Goal: Task Accomplishment & Management: Manage account settings

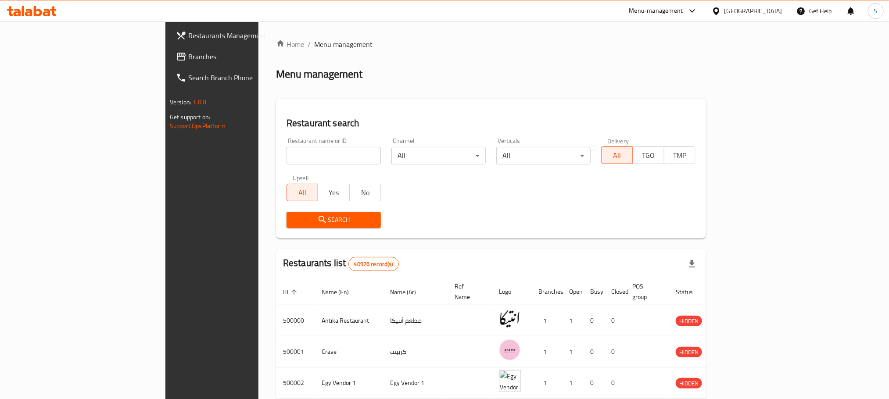
click at [774, 11] on div "[GEOGRAPHIC_DATA]" at bounding box center [753, 11] width 58 height 10
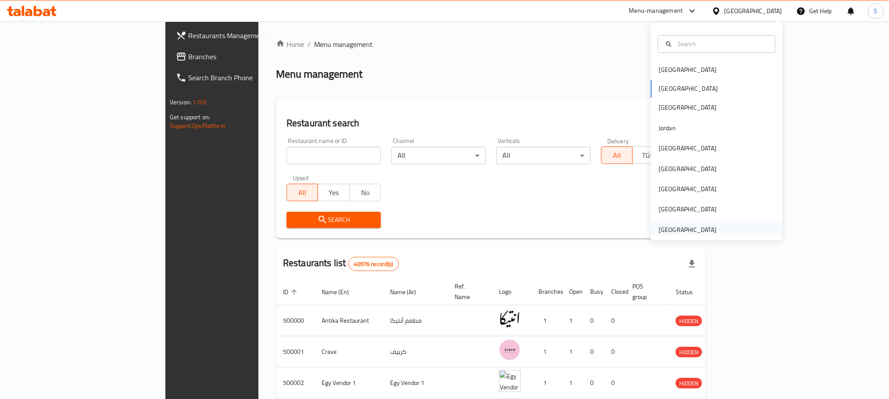
click at [681, 226] on div "[GEOGRAPHIC_DATA]" at bounding box center [688, 230] width 58 height 10
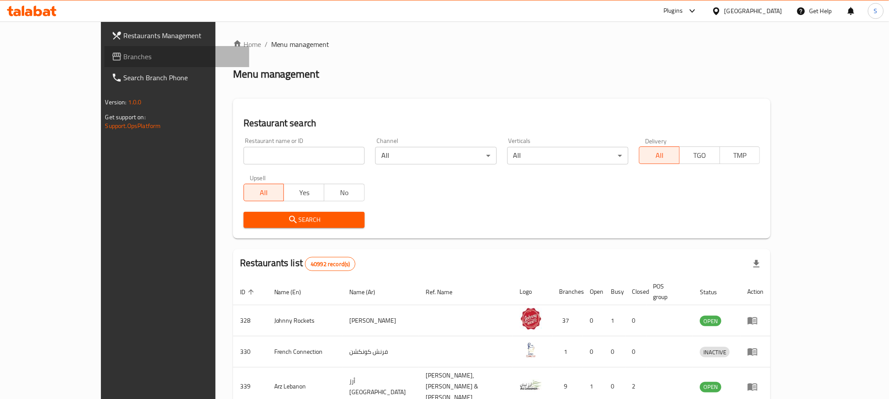
click at [124, 57] on span "Branches" at bounding box center [183, 56] width 118 height 11
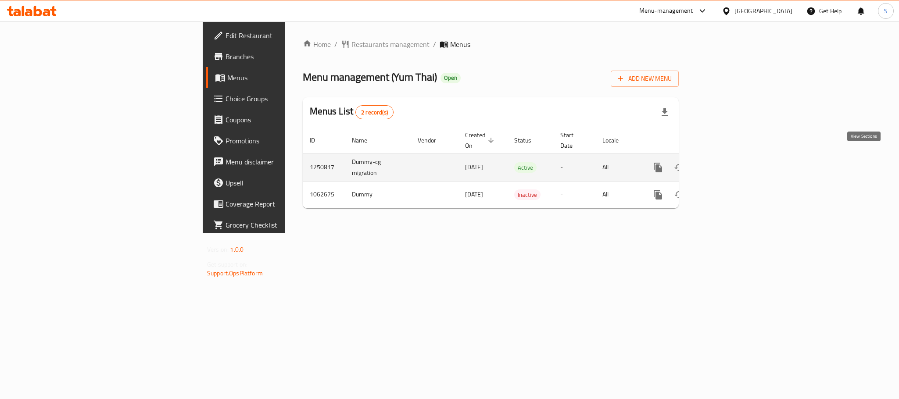
click at [727, 162] on icon "enhanced table" at bounding box center [721, 167] width 11 height 11
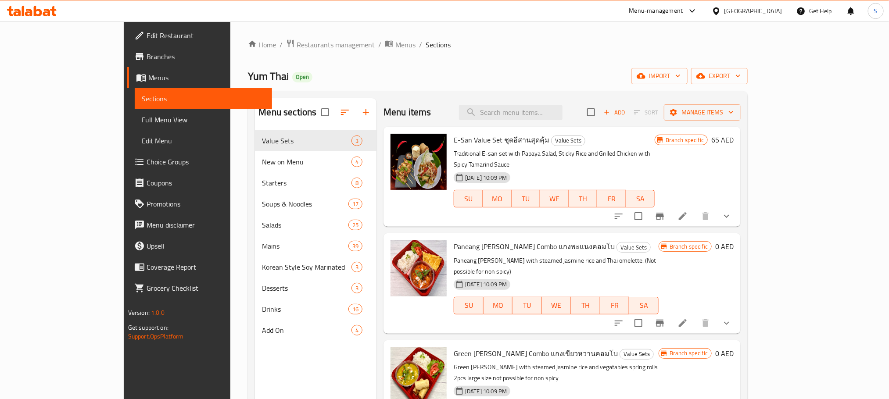
scroll to position [0, 0]
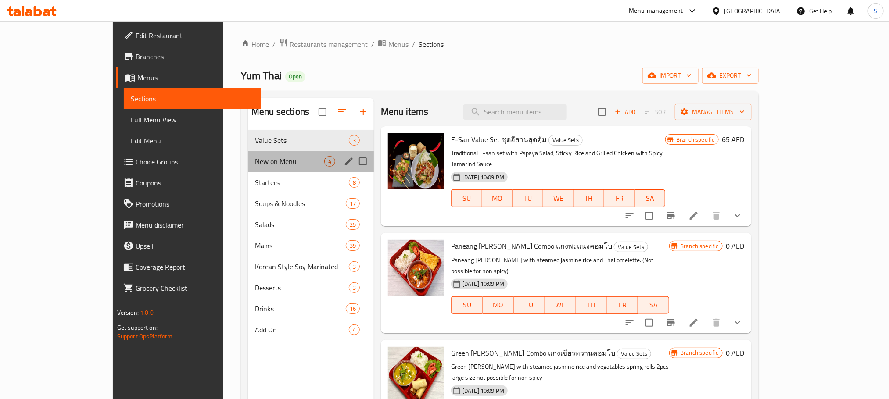
click at [269, 168] on div "New on Menu 4" at bounding box center [311, 161] width 126 height 21
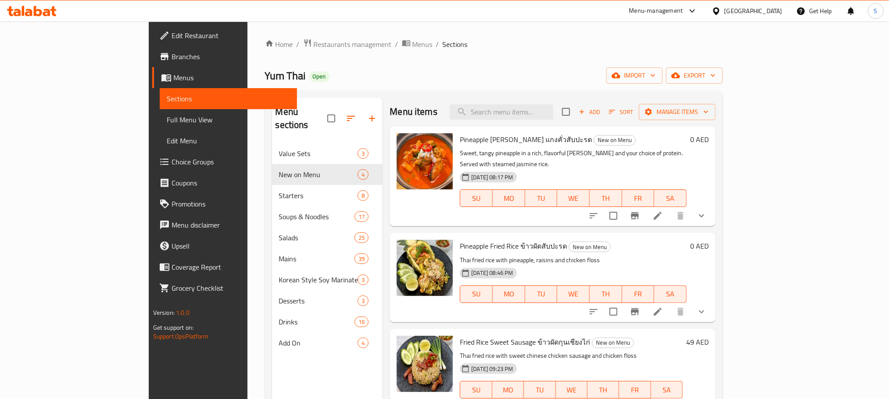
click at [589, 71] on div "Yum Thai Open import export" at bounding box center [494, 76] width 458 height 16
click at [663, 211] on icon at bounding box center [657, 216] width 11 height 11
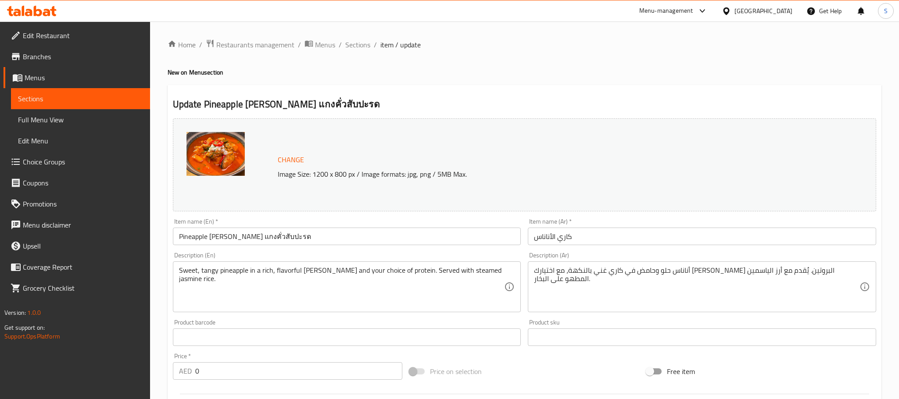
type input "البهارات"
type input "0"
type input "1"
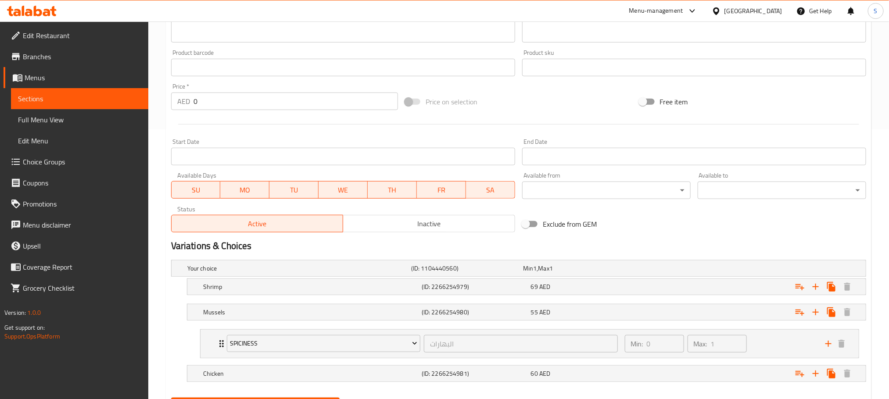
scroll to position [316, 0]
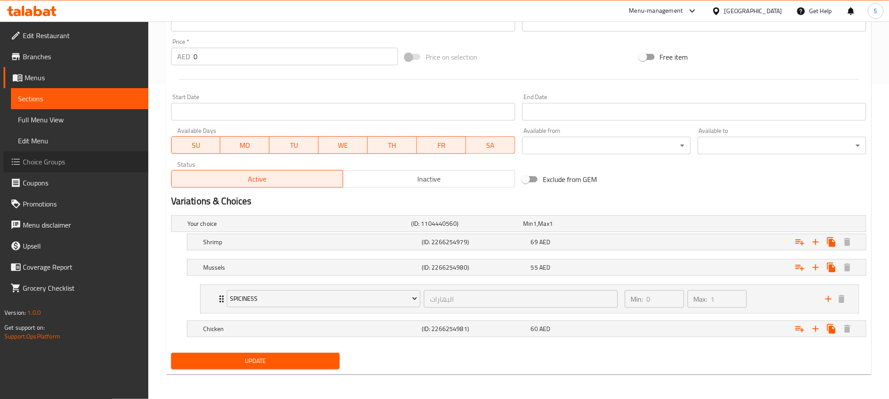
click at [63, 162] on span "Choice Groups" at bounding box center [82, 162] width 118 height 11
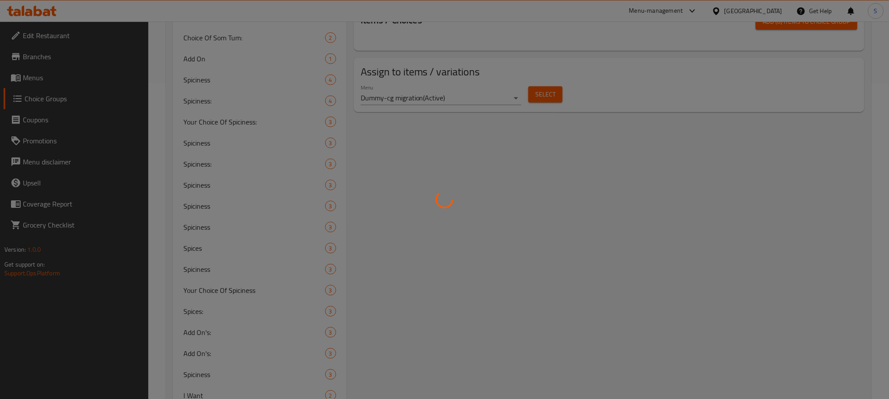
scroll to position [124, 0]
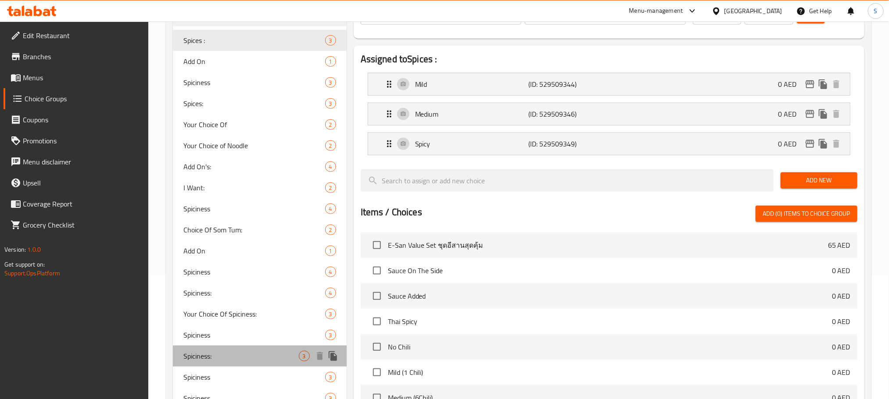
click at [247, 357] on span "Spiciness:" at bounding box center [240, 356] width 115 height 11
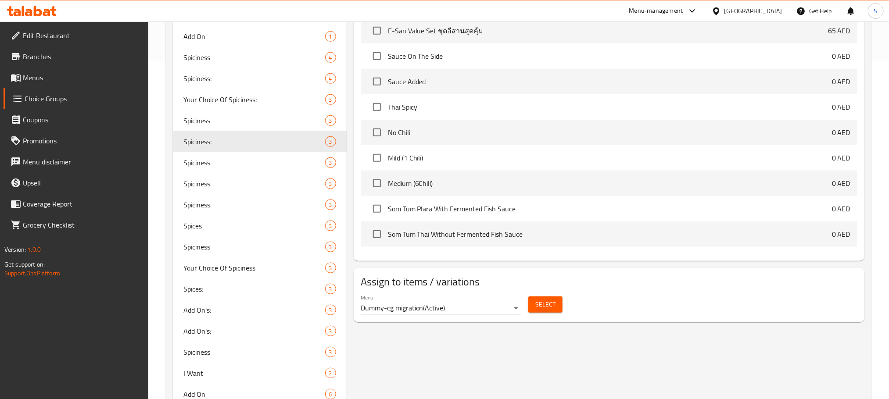
scroll to position [345, 0]
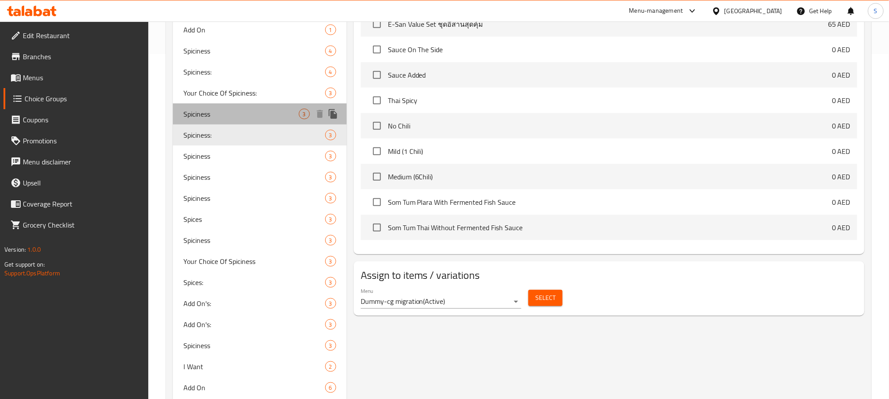
click at [236, 118] on span "Spiciness" at bounding box center [240, 114] width 115 height 11
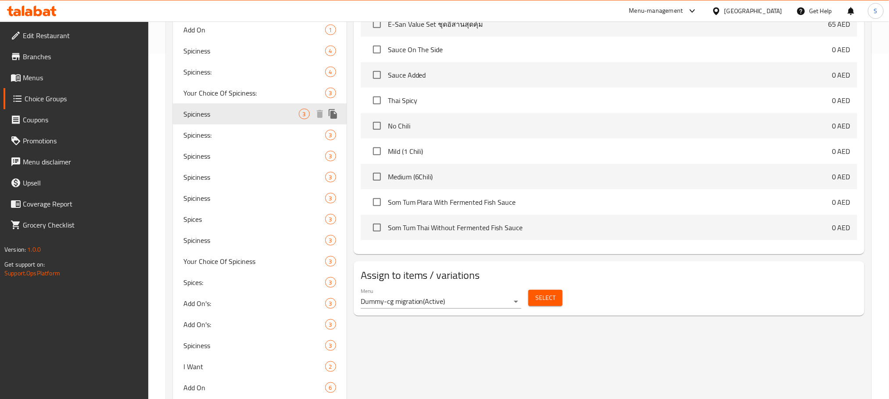
type input "Spiciness"
type input "البهارات"
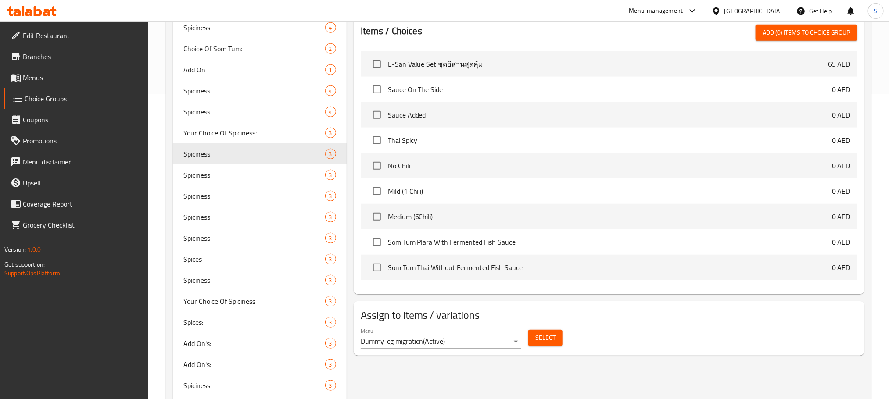
scroll to position [359, 0]
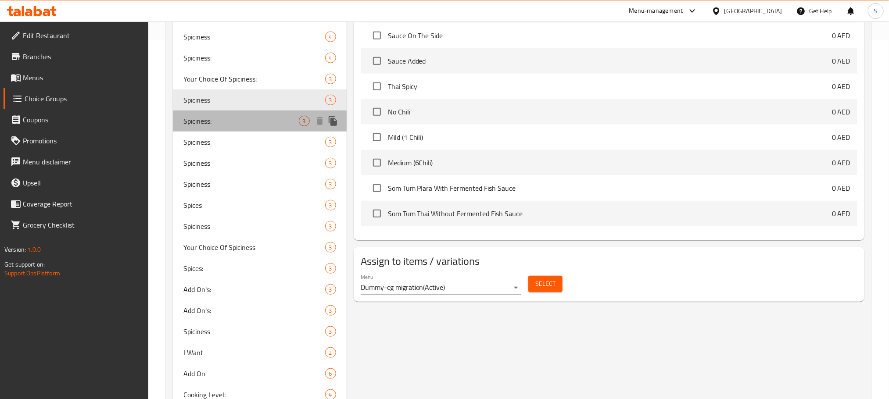
click at [207, 125] on span "Spiciness:" at bounding box center [240, 121] width 115 height 11
type input "Spiciness:"
type input "البهارات:"
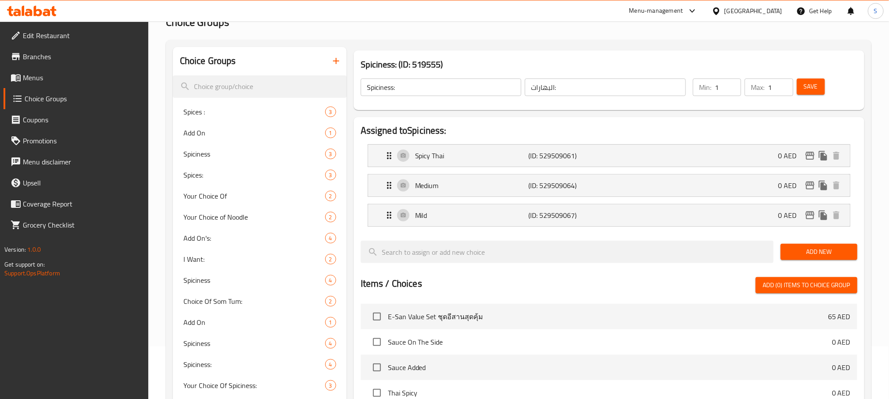
scroll to position [57, 0]
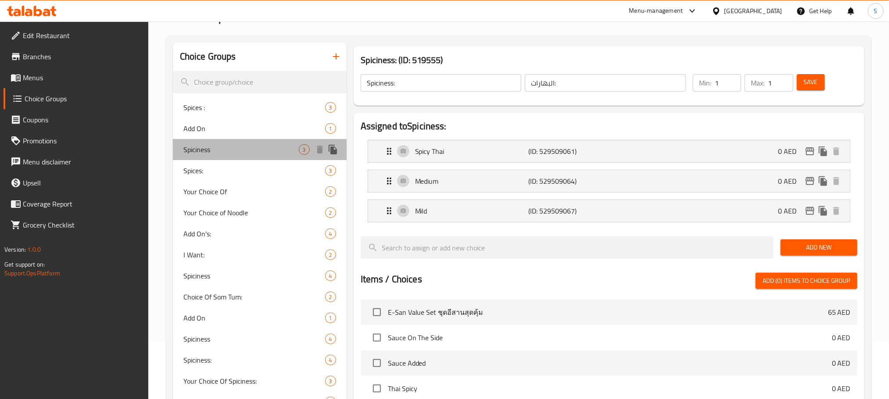
click at [244, 153] on span "Spiciness" at bounding box center [240, 149] width 115 height 11
type input "Spiciness"
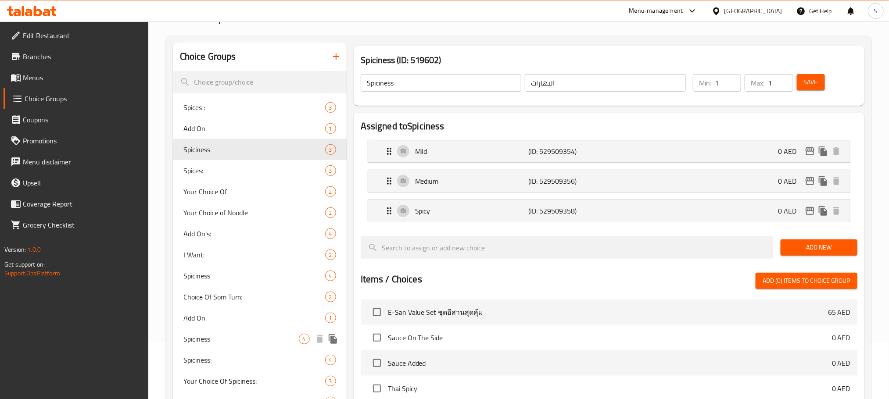
click at [238, 344] on span "Spiciness" at bounding box center [240, 339] width 115 height 11
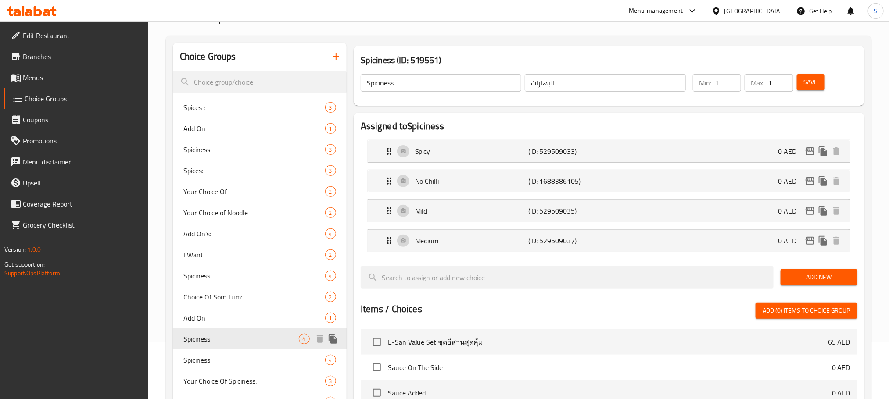
type input "درجة الحار"
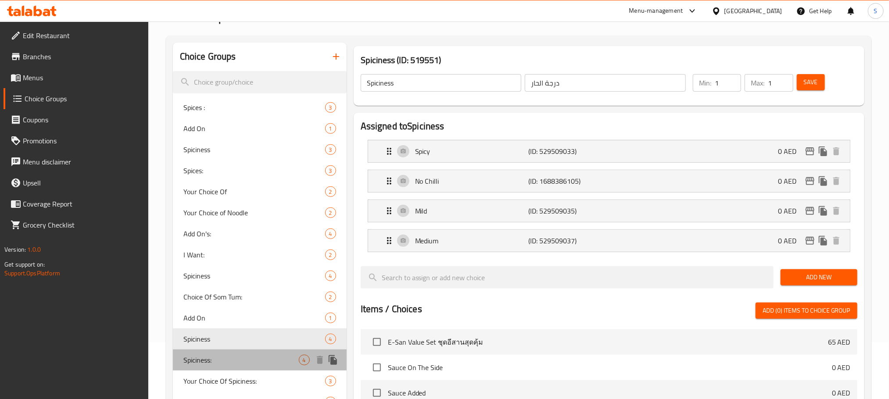
click at [244, 359] on span "Spiciness:" at bounding box center [240, 360] width 115 height 11
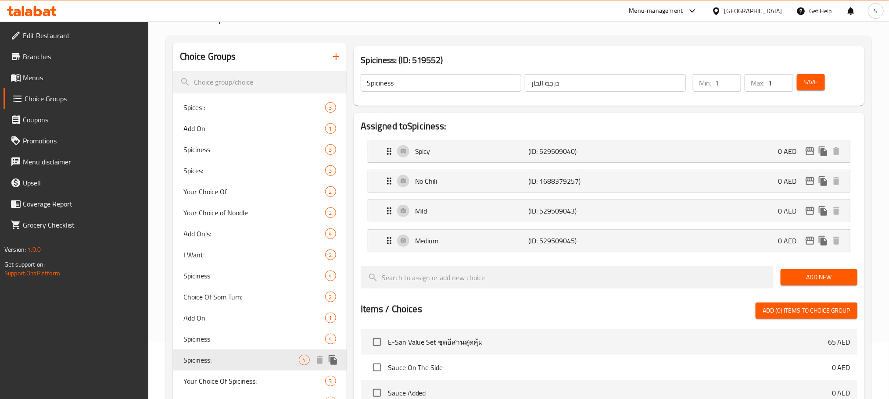
type input "Spiciness:"
type input "البهارات:"
type input "0"
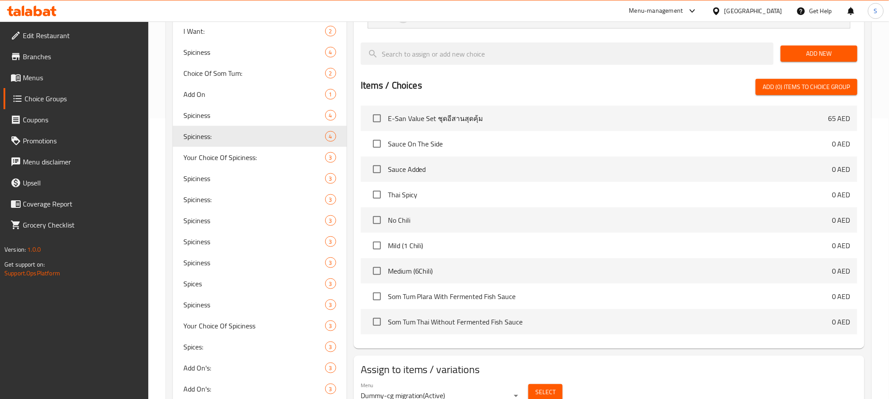
scroll to position [287, 0]
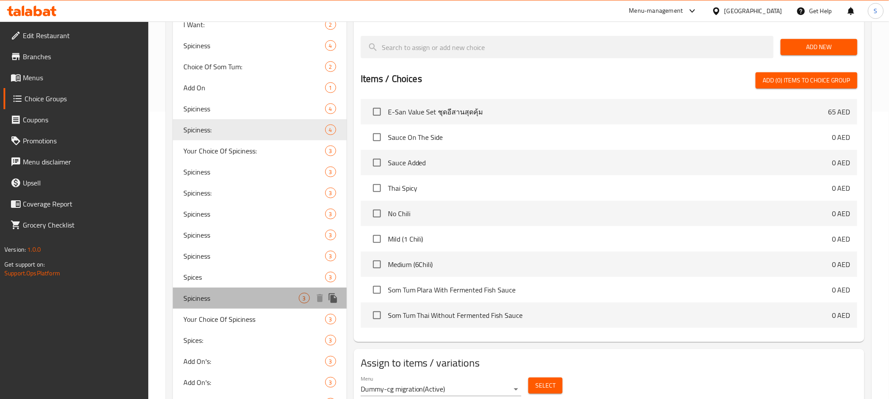
click at [251, 295] on span "Spiciness" at bounding box center [240, 298] width 115 height 11
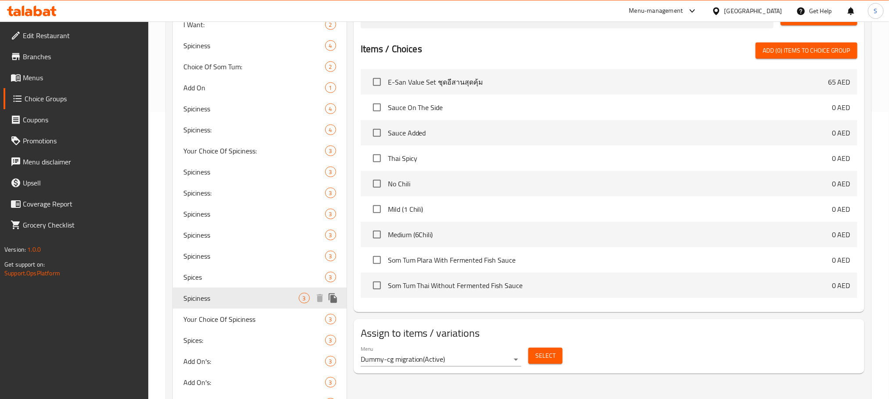
type input "Spiciness"
type input "البهارات"
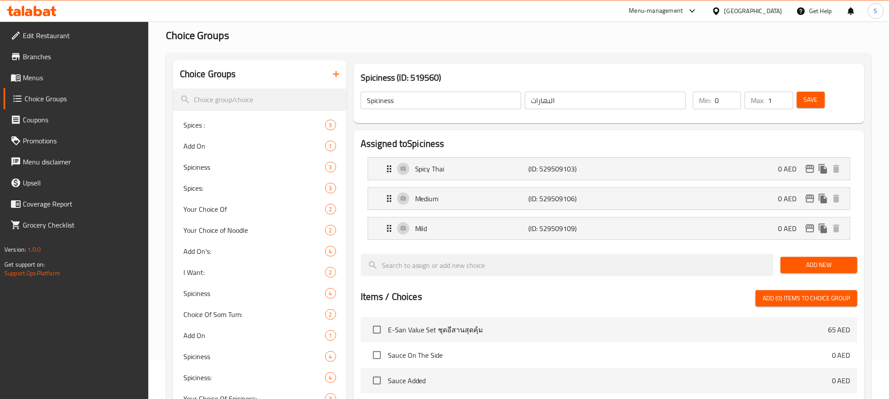
scroll to position [24, 0]
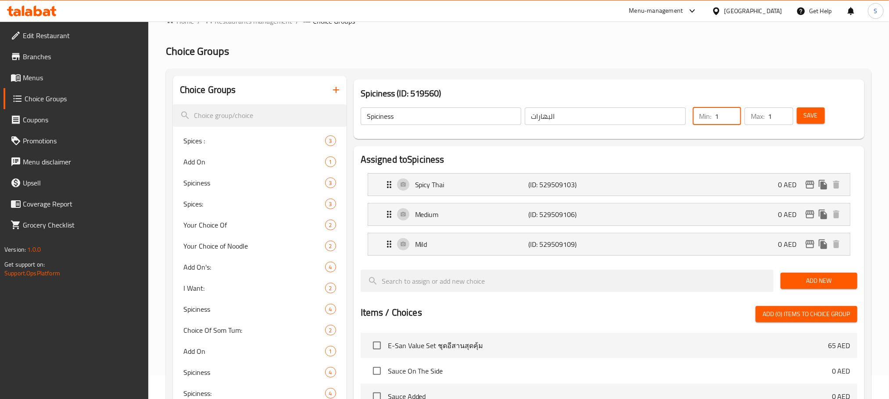
click at [731, 116] on input "1" at bounding box center [728, 116] width 26 height 18
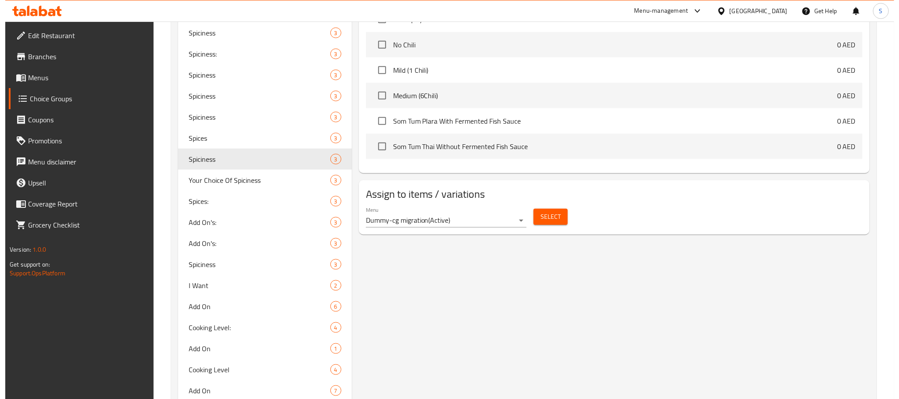
scroll to position [406, 0]
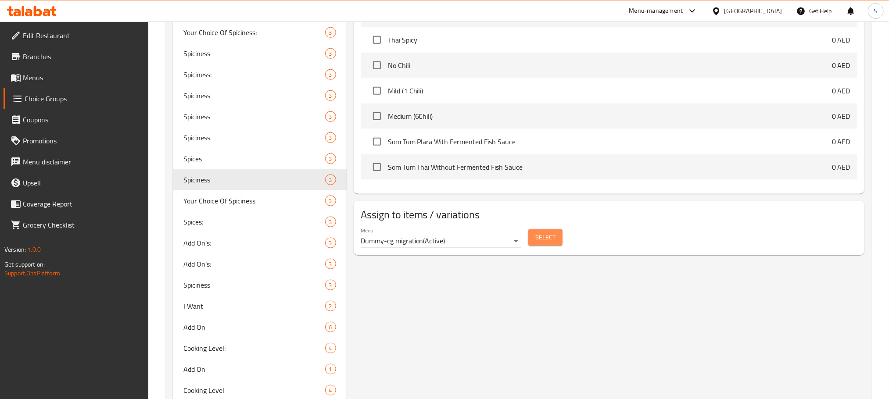
click at [550, 237] on span "Select" at bounding box center [545, 237] width 20 height 11
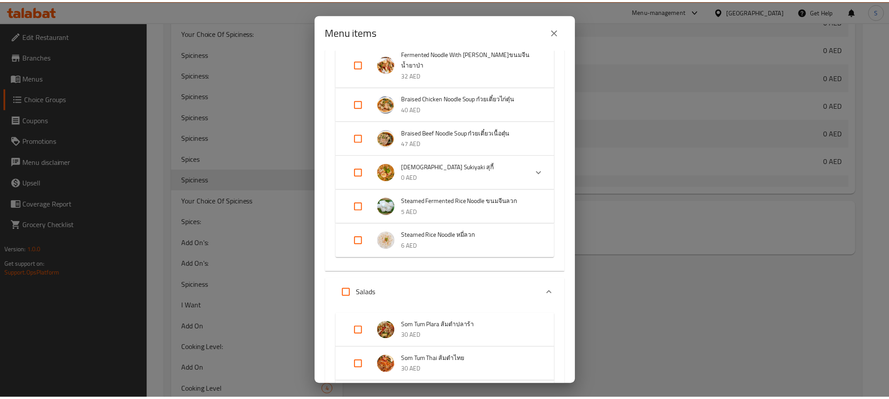
scroll to position [0, 0]
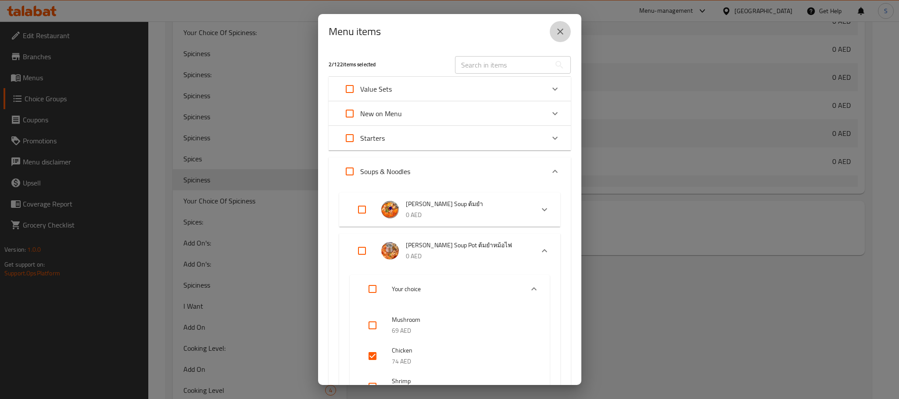
click at [565, 32] on button "close" at bounding box center [560, 31] width 21 height 21
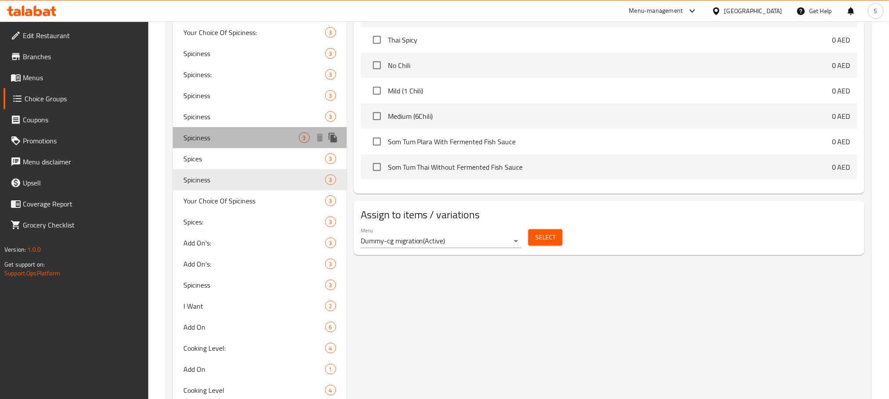
click at [258, 141] on span "Spiciness" at bounding box center [240, 138] width 115 height 11
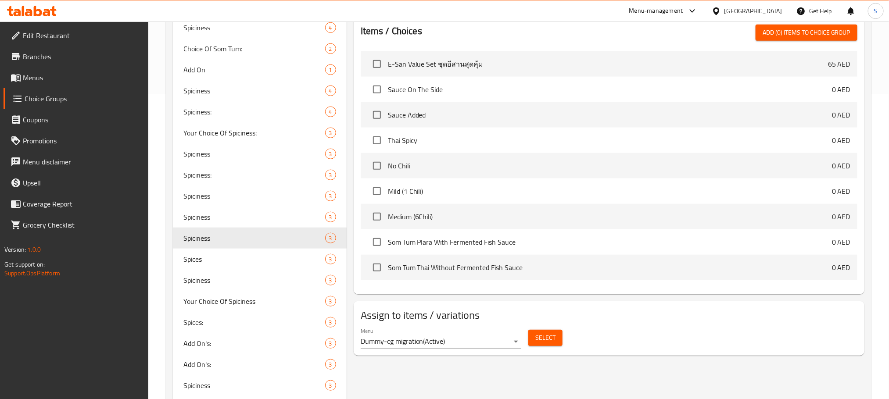
scroll to position [368, 0]
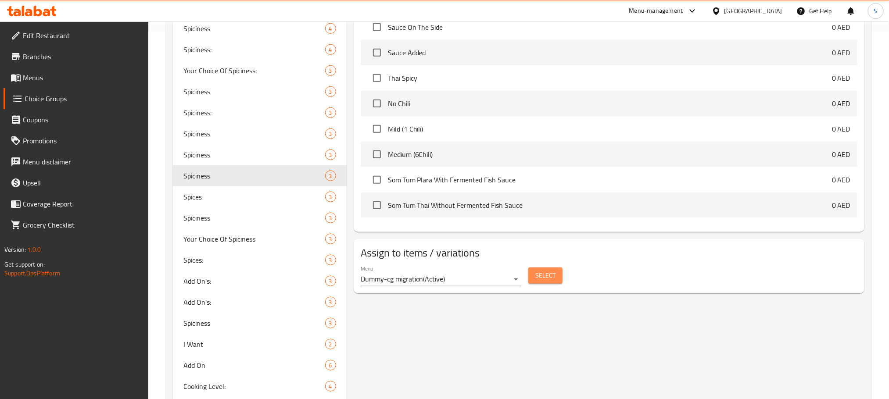
click at [543, 276] on span "Select" at bounding box center [545, 275] width 20 height 11
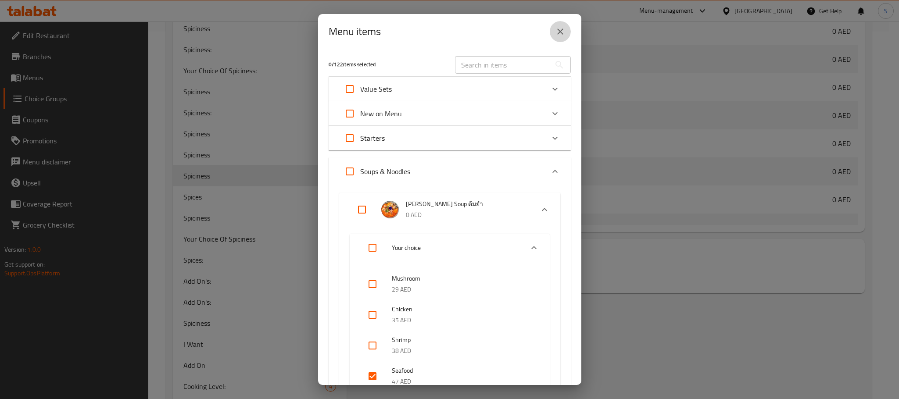
click at [559, 26] on icon "close" at bounding box center [560, 31] width 11 height 11
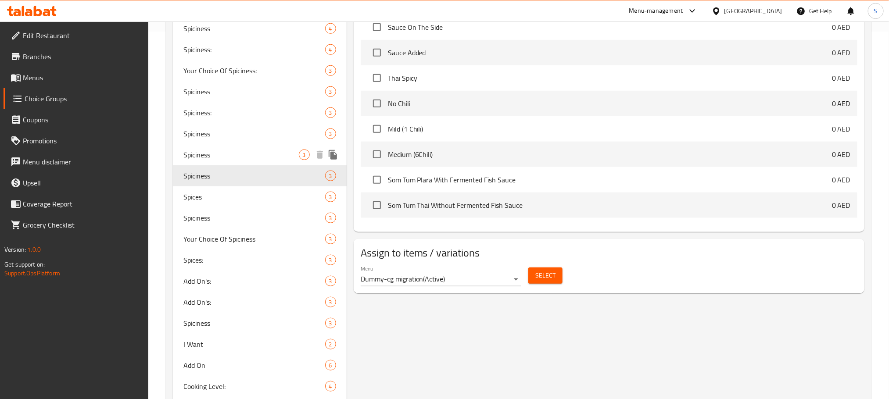
click at [203, 152] on span "Spiciness" at bounding box center [240, 155] width 115 height 11
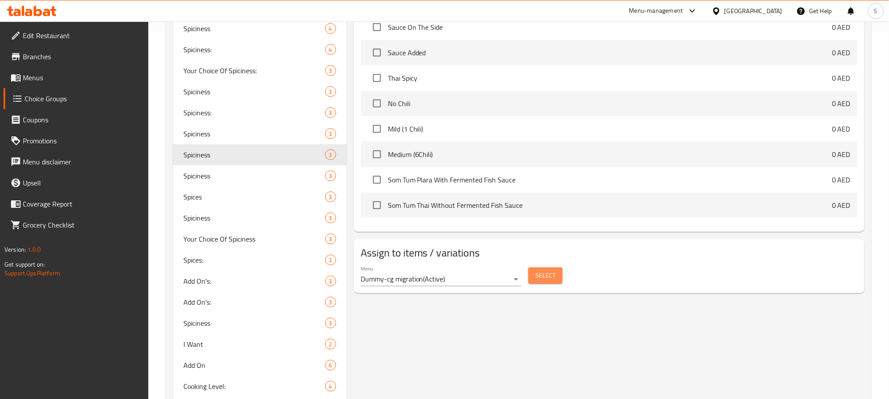
click at [545, 276] on span "Select" at bounding box center [545, 275] width 20 height 11
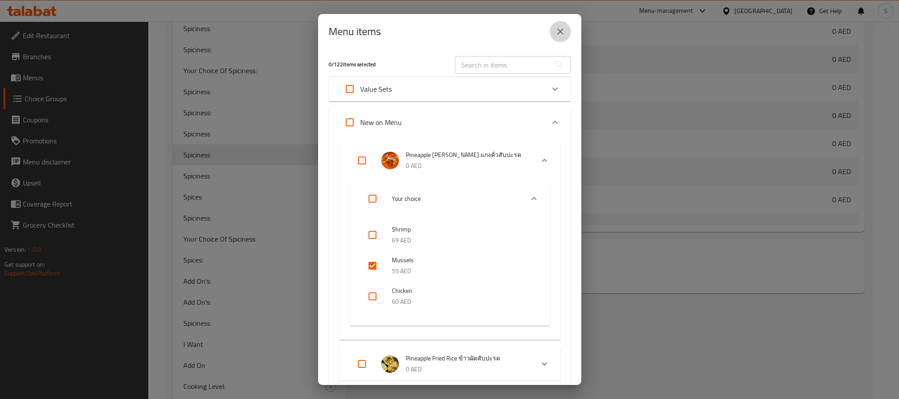
click at [561, 29] on icon "close" at bounding box center [560, 31] width 11 height 11
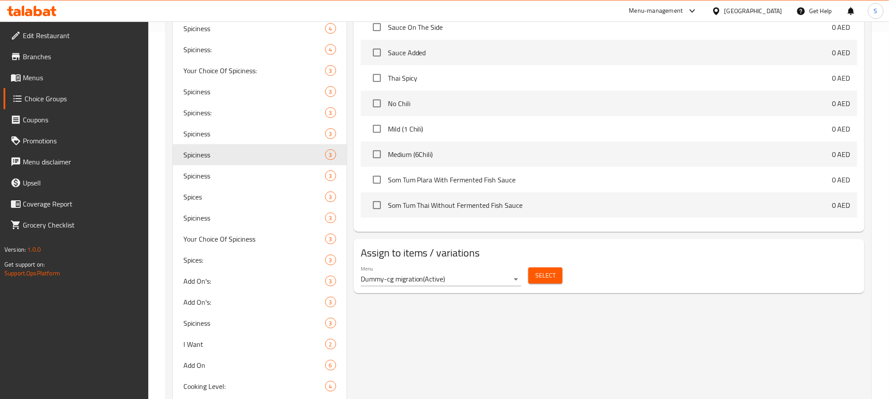
scroll to position [0, 0]
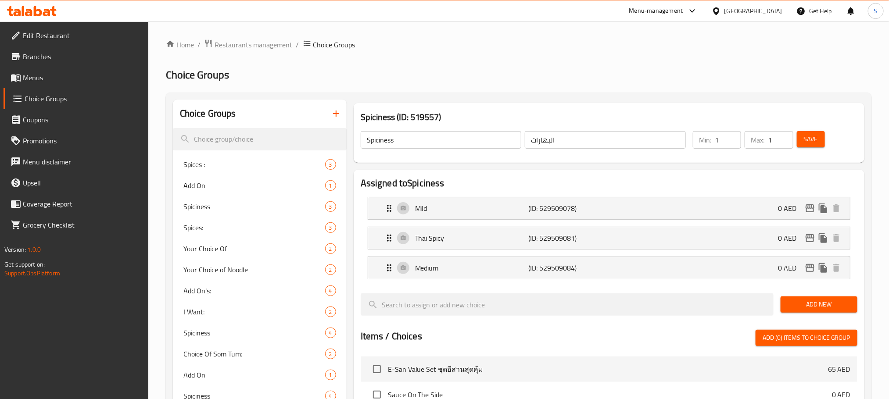
type input "1"
click at [734, 136] on input "1" at bounding box center [728, 140] width 26 height 18
click at [804, 134] on span "Save" at bounding box center [811, 139] width 14 height 11
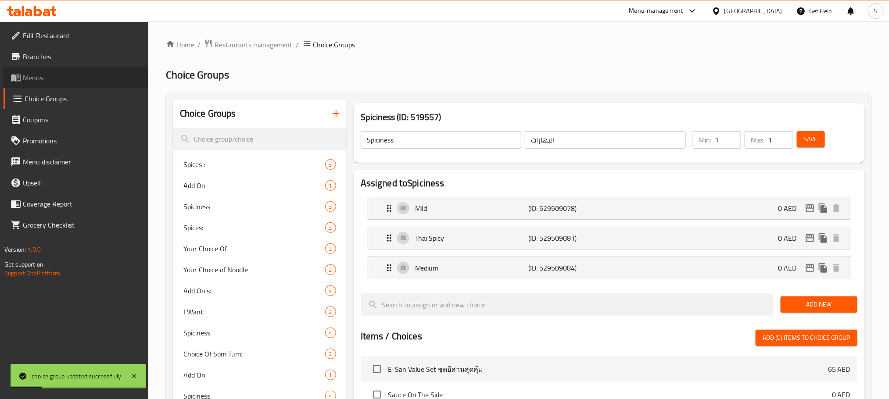
click at [47, 75] on span "Menus" at bounding box center [82, 77] width 118 height 11
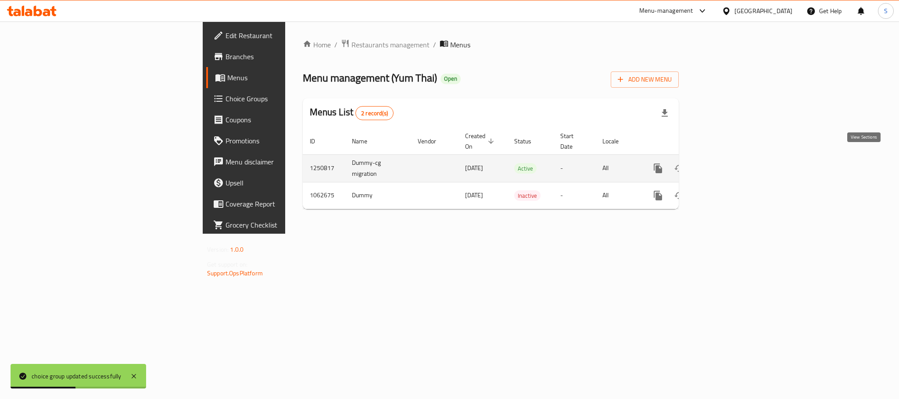
click at [727, 163] on icon "enhanced table" at bounding box center [721, 168] width 11 height 11
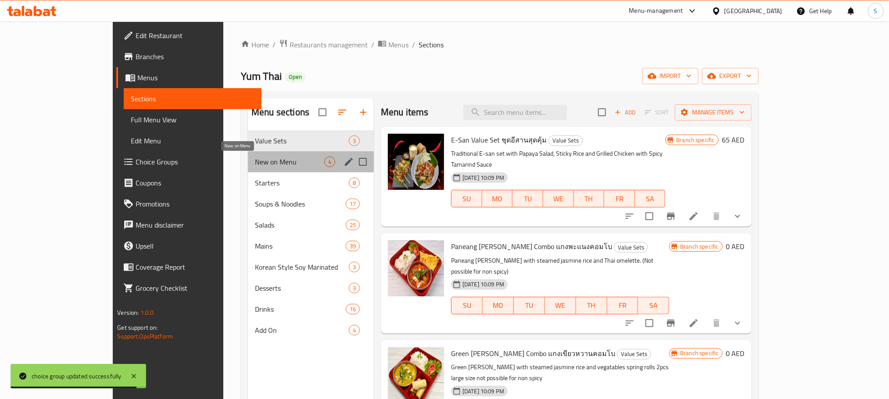
click at [255, 161] on span "New on Menu" at bounding box center [289, 162] width 69 height 11
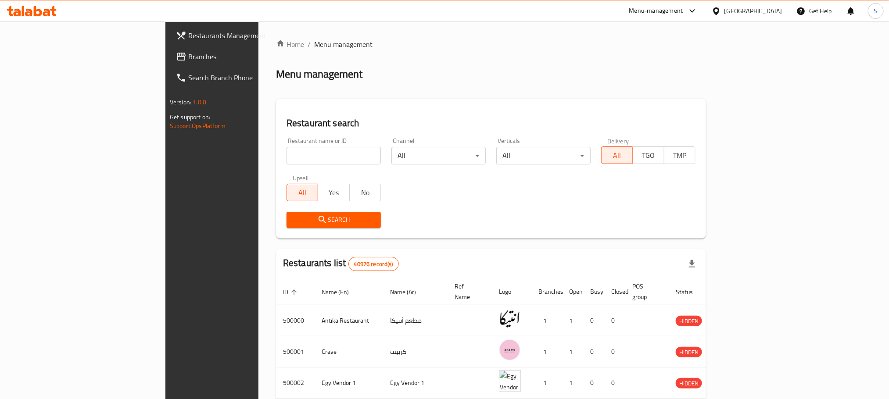
click at [773, 11] on div "[GEOGRAPHIC_DATA]" at bounding box center [753, 11] width 58 height 10
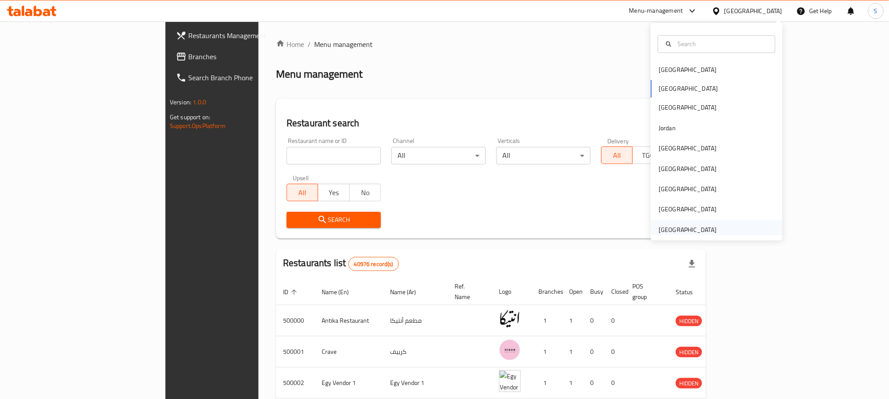
click at [674, 229] on div "[GEOGRAPHIC_DATA]" at bounding box center [688, 230] width 58 height 10
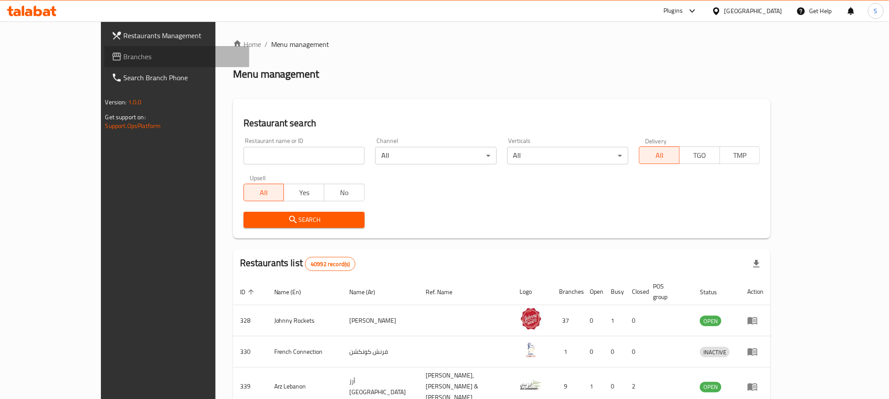
click at [124, 54] on span "Branches" at bounding box center [183, 56] width 118 height 11
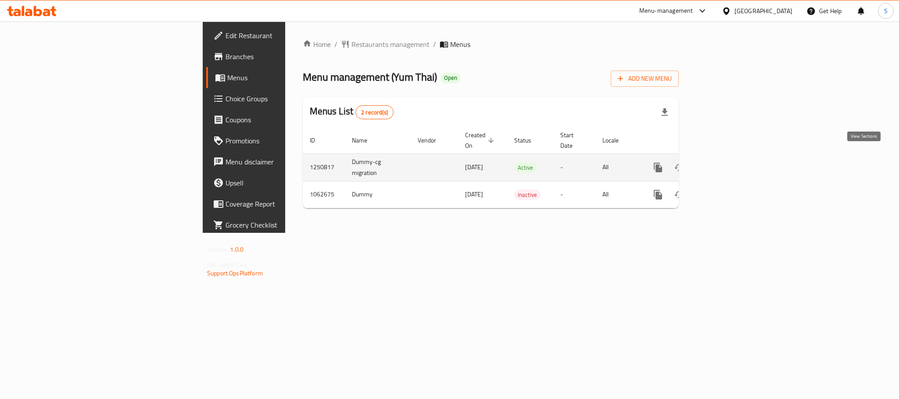
click at [727, 162] on icon "enhanced table" at bounding box center [721, 167] width 11 height 11
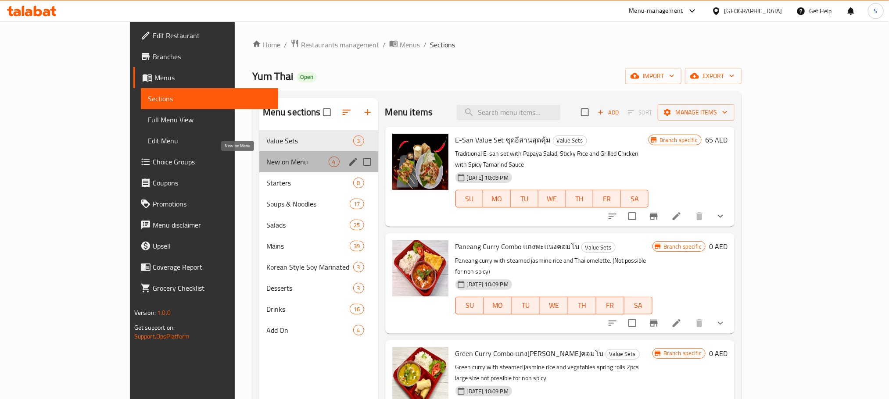
click at [266, 167] on span "New on Menu" at bounding box center [297, 162] width 62 height 11
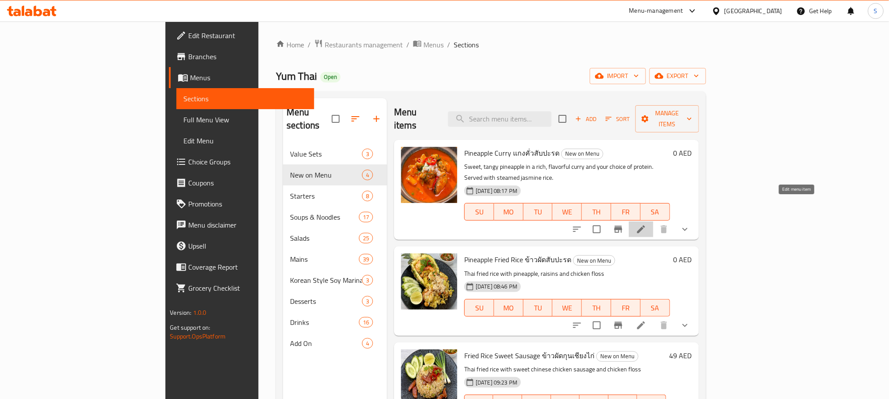
click at [646, 224] on icon at bounding box center [641, 229] width 11 height 11
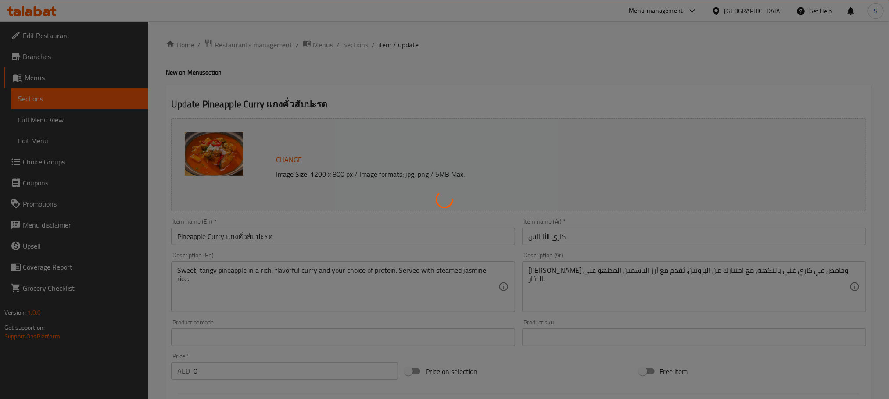
type input "البهارات"
type input "1"
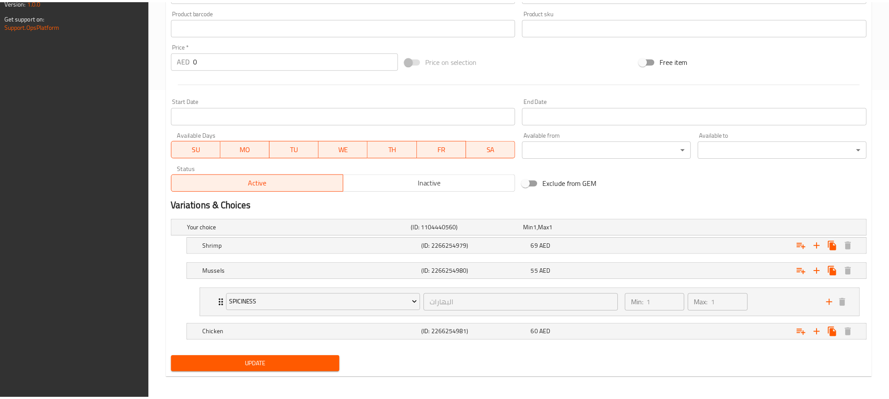
scroll to position [316, 0]
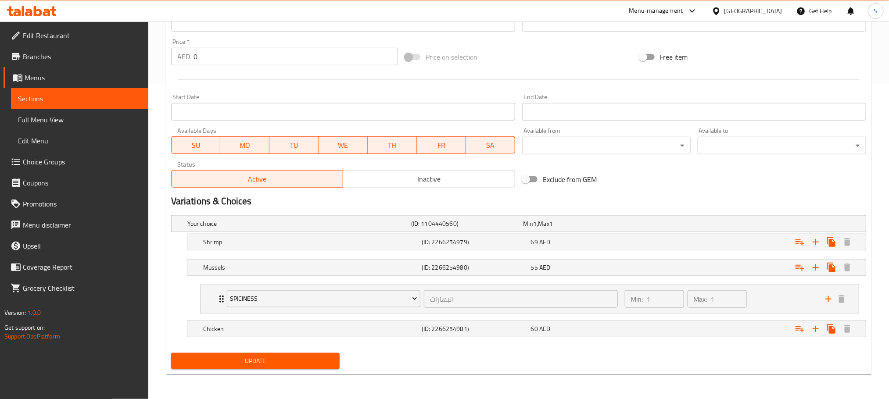
click at [745, 14] on div "[GEOGRAPHIC_DATA]" at bounding box center [753, 11] width 58 height 10
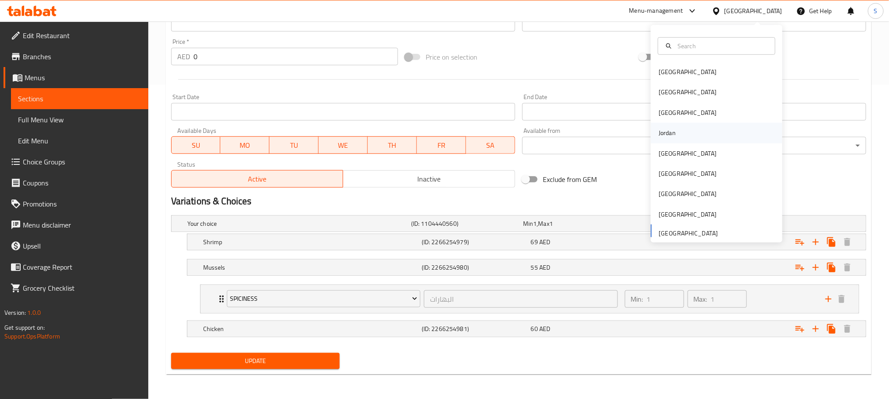
click at [667, 125] on div "Jordan" at bounding box center [667, 133] width 31 height 20
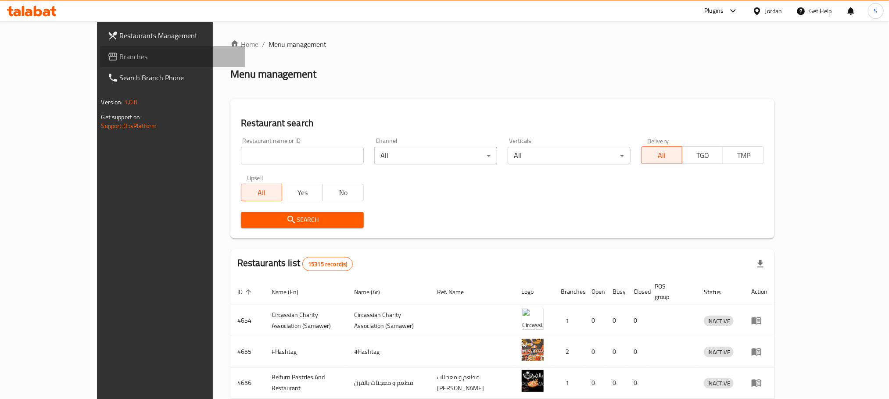
click at [120, 53] on span "Branches" at bounding box center [179, 56] width 118 height 11
